Goal: Information Seeking & Learning: Find specific fact

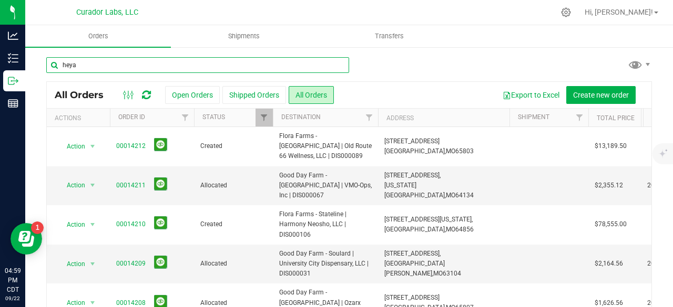
type input "heya"
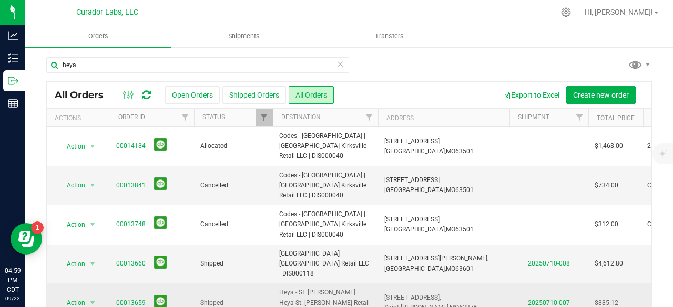
click at [122, 298] on link "00013659" at bounding box center [130, 303] width 29 height 10
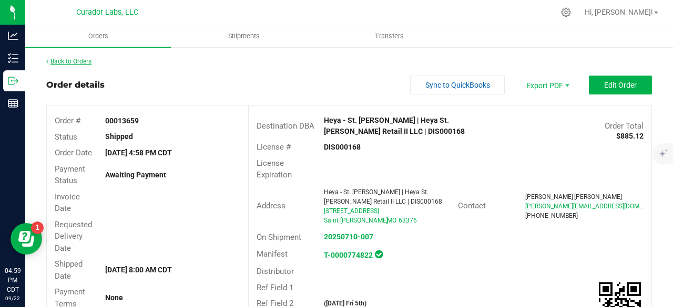
click at [83, 58] on link "Back to Orders" at bounding box center [68, 61] width 45 height 7
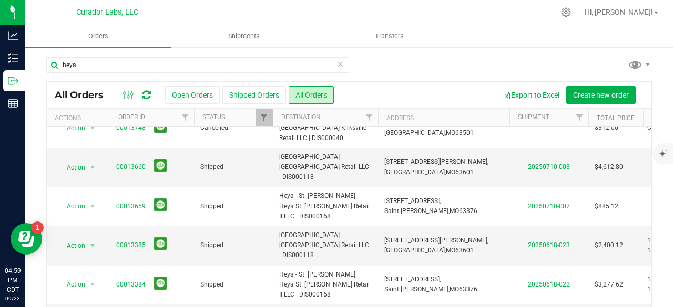
scroll to position [106, 0]
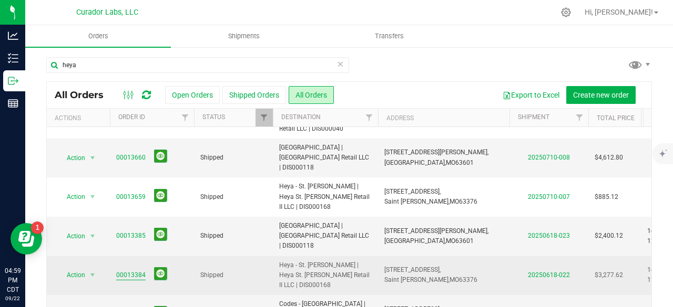
click at [135, 271] on link "00013384" at bounding box center [130, 276] width 29 height 10
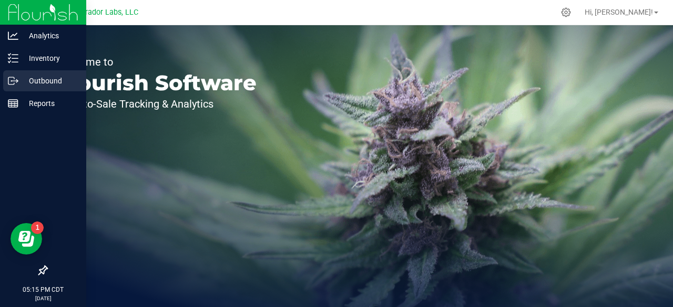
click at [34, 85] on p "Outbound" at bounding box center [49, 81] width 63 height 13
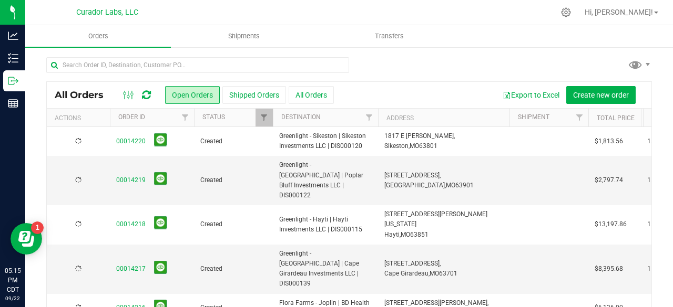
click at [315, 92] on button "All Orders" at bounding box center [310, 95] width 45 height 18
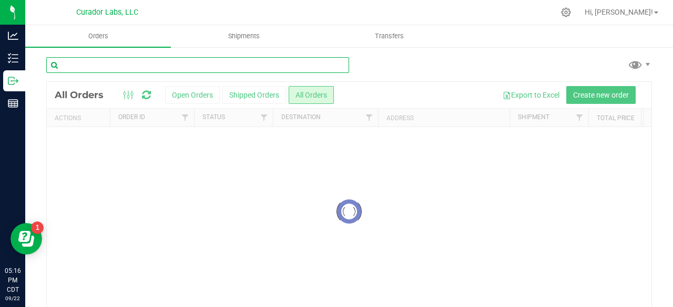
click at [111, 64] on input "text" at bounding box center [197, 65] width 303 height 16
type input "h"
type input "vibe"
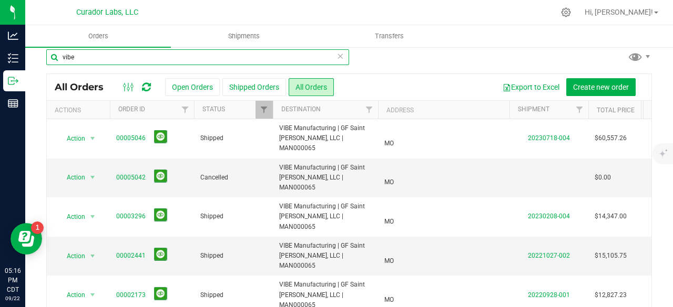
scroll to position [9, 0]
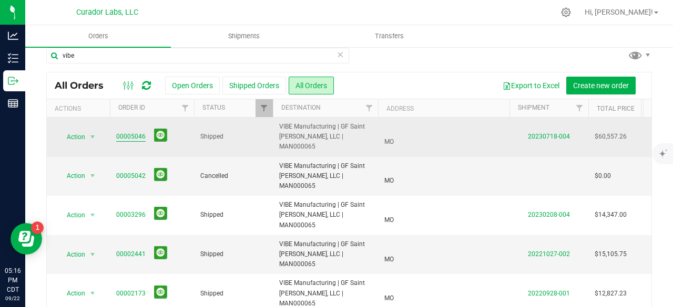
click at [132, 132] on link "00005046" at bounding box center [130, 137] width 29 height 10
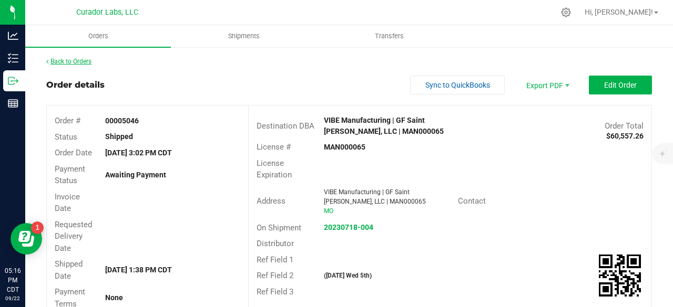
click at [75, 62] on link "Back to Orders" at bounding box center [68, 61] width 45 height 7
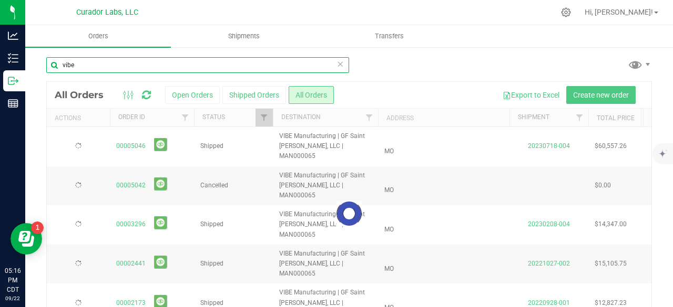
drag, startPoint x: 93, startPoint y: 69, endPoint x: 42, endPoint y: 61, distance: 52.0
click at [42, 61] on div "vibe Loading... All Orders Open Orders Shipped Orders All Orders Export to Exce…" at bounding box center [348, 201] width 647 height 311
type input "heya"
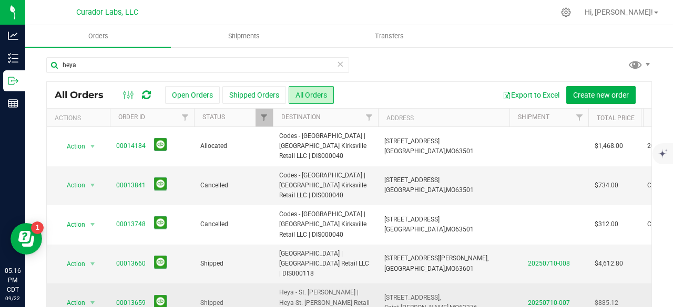
click at [133, 298] on link "00013659" at bounding box center [130, 303] width 29 height 10
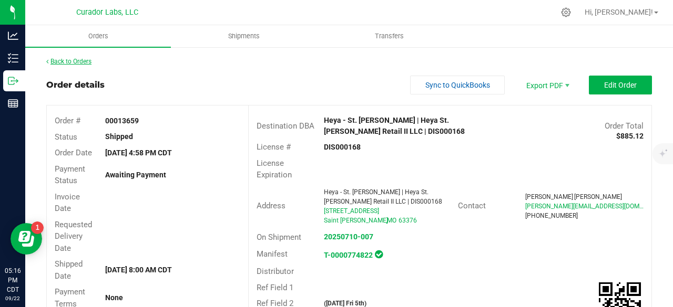
click at [77, 59] on link "Back to Orders" at bounding box center [68, 61] width 45 height 7
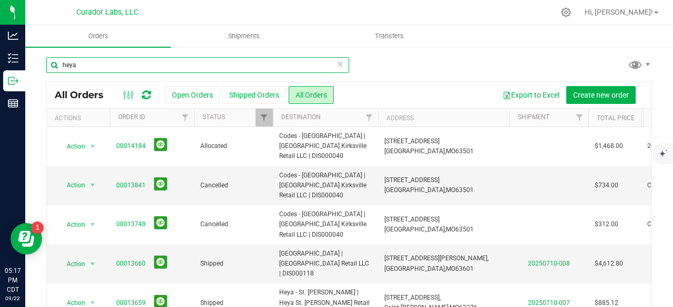
click at [131, 64] on input "heya" at bounding box center [197, 65] width 303 height 16
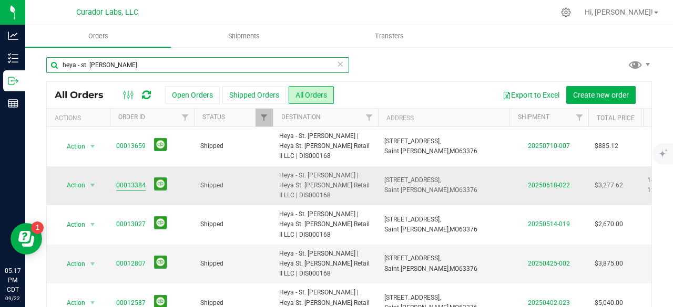
type input "heya - st. [PERSON_NAME]"
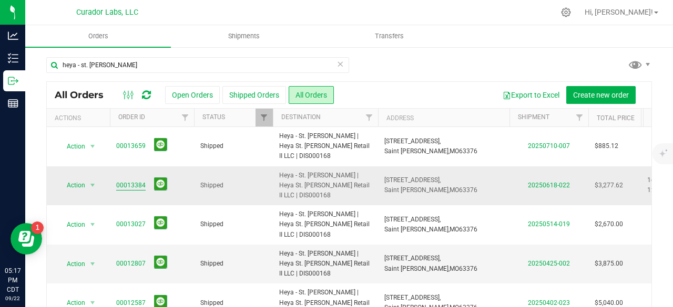
click at [126, 181] on link "00013384" at bounding box center [130, 186] width 29 height 10
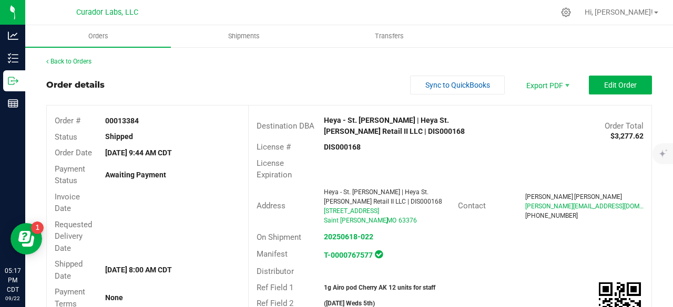
click at [240, 198] on div "Invoice Date" at bounding box center [147, 203] width 201 height 28
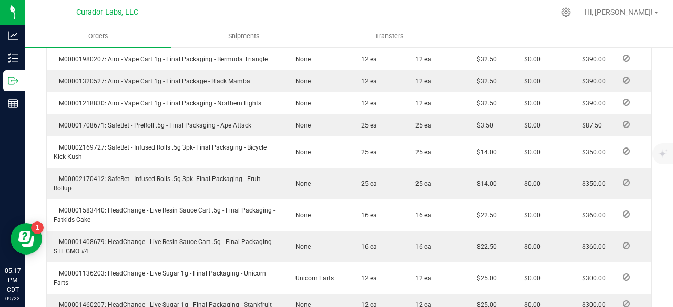
scroll to position [420, 0]
